Goal: Use online tool/utility: Utilize a website feature to perform a specific function

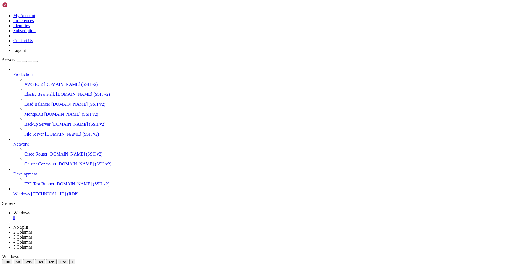
drag, startPoint x: 244, startPoint y: 399, endPoint x: 268, endPoint y: 398, distance: 23.8
drag, startPoint x: 268, startPoint y: 399, endPoint x: 254, endPoint y: 392, distance: 16.1
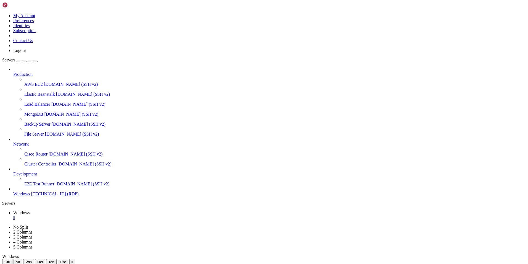
drag, startPoint x: 138, startPoint y: 269, endPoint x: 357, endPoint y: 295, distance: 220.6
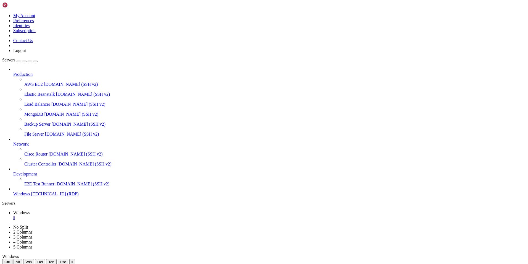
drag, startPoint x: 370, startPoint y: 295, endPoint x: 359, endPoint y: 296, distance: 10.8
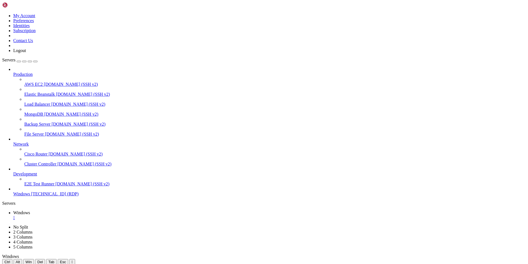
drag, startPoint x: 154, startPoint y: 440, endPoint x: 150, endPoint y: 339, distance: 100.4
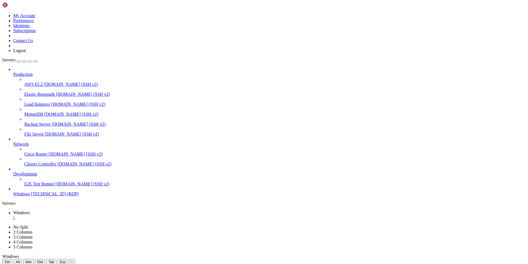
drag, startPoint x: 217, startPoint y: 349, endPoint x: 88, endPoint y: 351, distance: 129.0
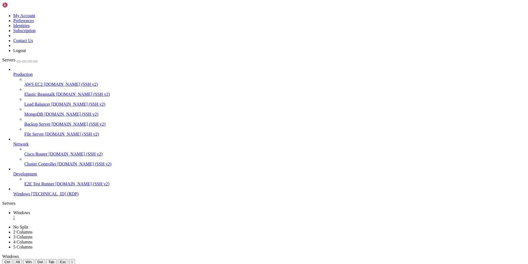
drag, startPoint x: 205, startPoint y: 438, endPoint x: 174, endPoint y: 329, distance: 113.2
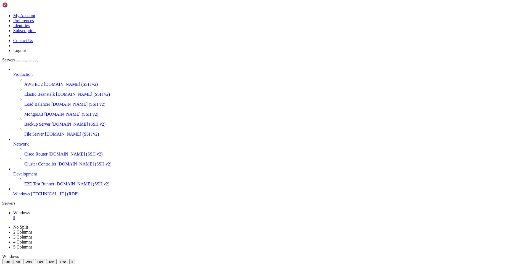
drag, startPoint x: 283, startPoint y: 296, endPoint x: 451, endPoint y: 312, distance: 168.7
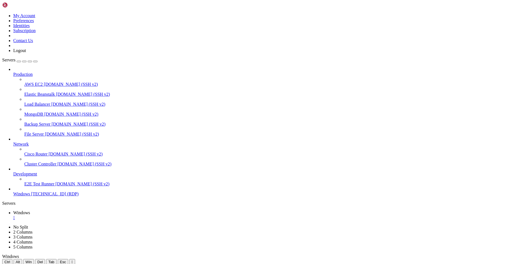
drag, startPoint x: 326, startPoint y: 338, endPoint x: 275, endPoint y: 340, distance: 51.4
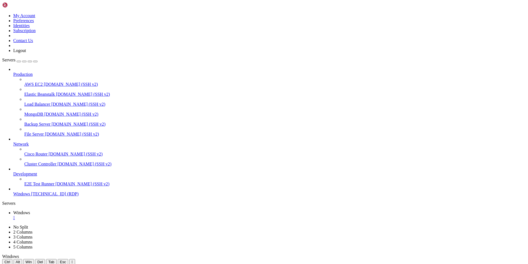
drag, startPoint x: 155, startPoint y: 322, endPoint x: 147, endPoint y: 455, distance: 132.5
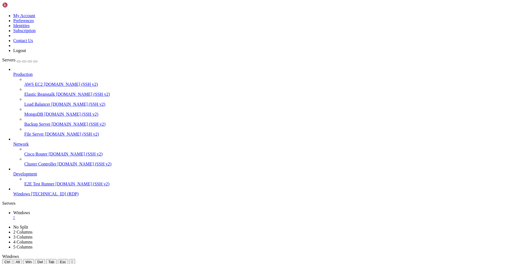
drag, startPoint x: 291, startPoint y: 303, endPoint x: 151, endPoint y: 295, distance: 140.6
